Goal: Task Accomplishment & Management: Use online tool/utility

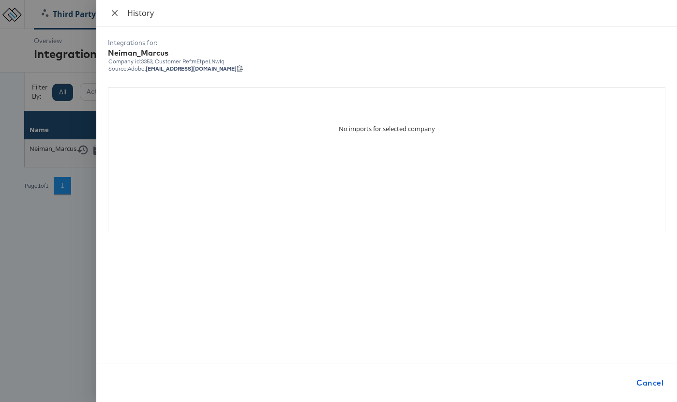
click at [119, 14] on button "Close" at bounding box center [115, 13] width 14 height 9
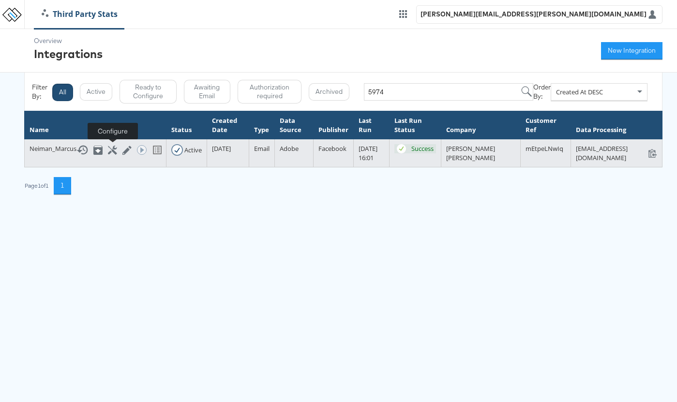
click at [114, 153] on icon at bounding box center [112, 150] width 9 height 9
click at [112, 151] on icon at bounding box center [112, 150] width 9 height 9
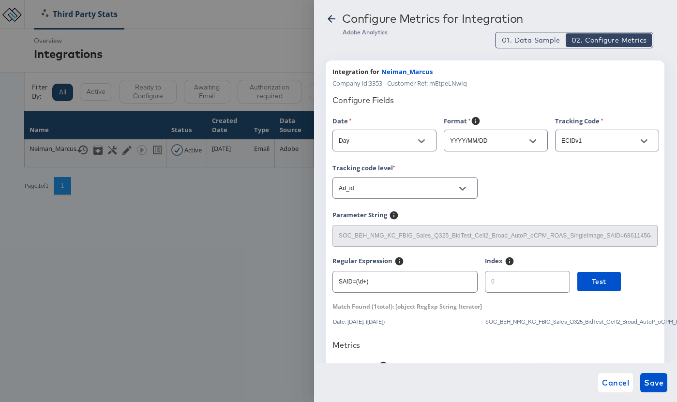
click at [630, 143] on input "ECIDv1" at bounding box center [599, 140] width 80 height 11
click at [536, 173] on div "Tracking code level Ad_id" at bounding box center [494, 186] width 325 height 47
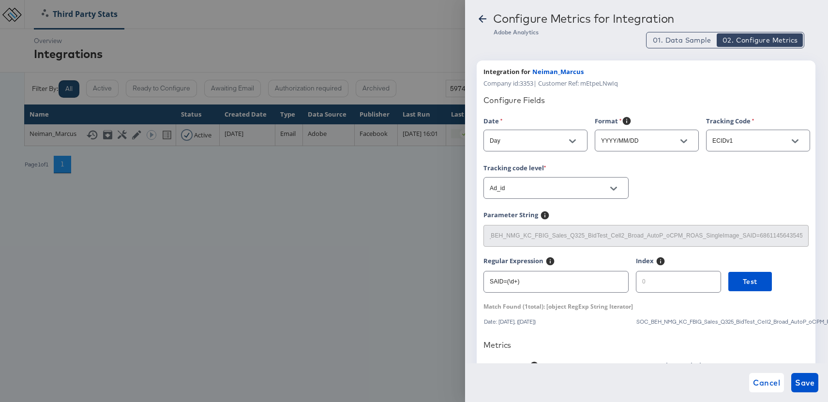
click at [483, 18] on icon at bounding box center [482, 19] width 12 height 12
